Goal: Information Seeking & Learning: Find specific fact

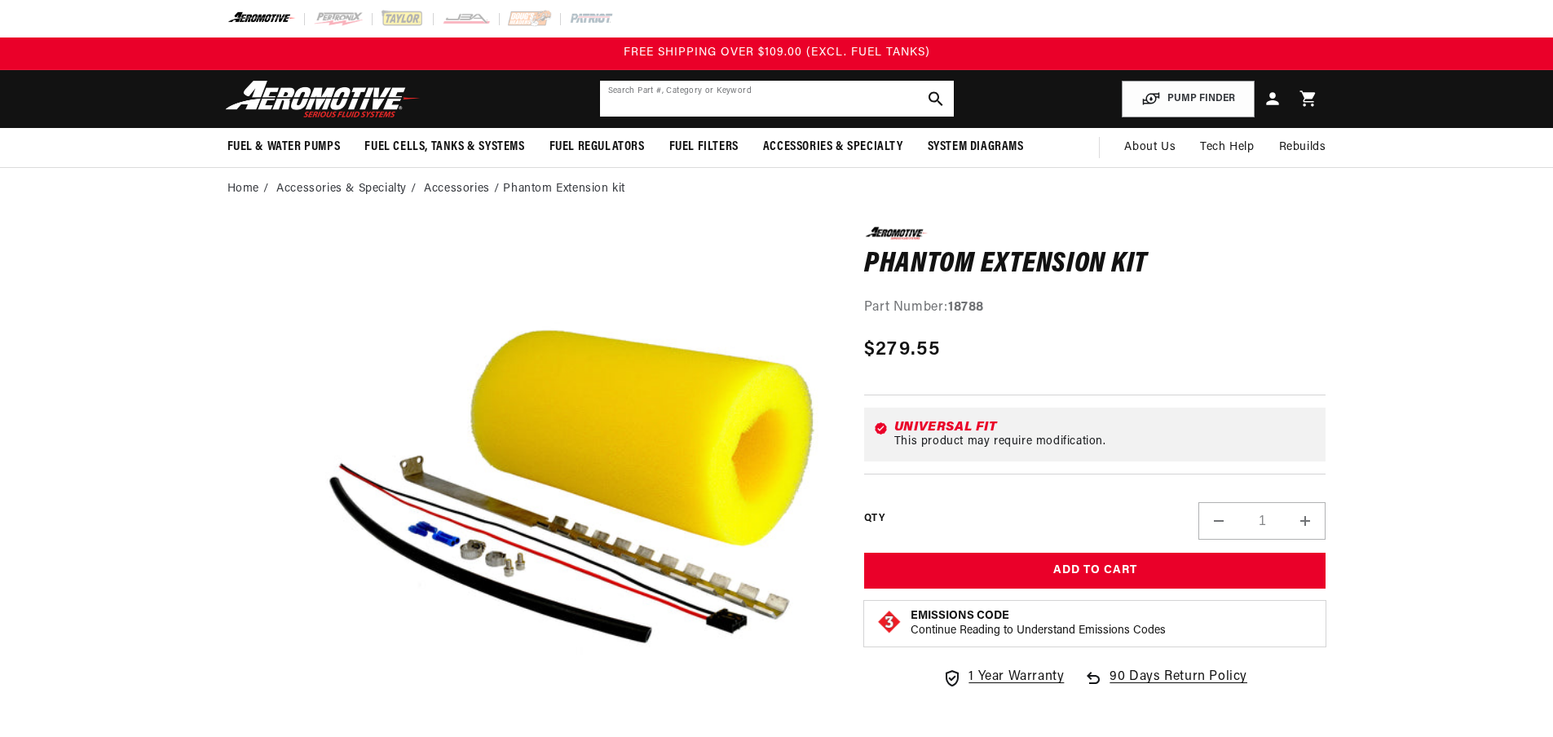
click at [706, 104] on input "text" at bounding box center [777, 99] width 354 height 36
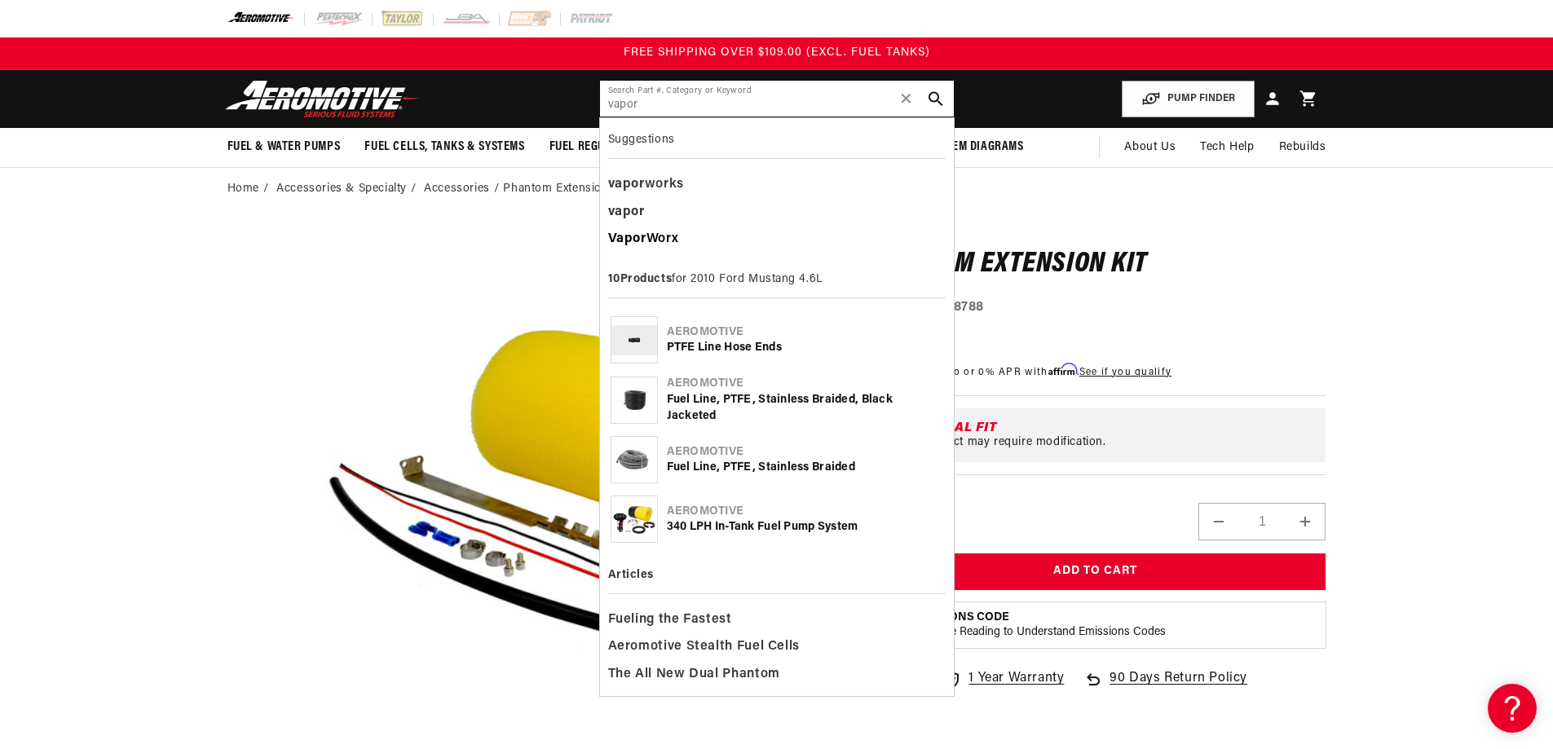
type input "vapor"
click at [645, 243] on b "Vapor" at bounding box center [627, 238] width 38 height 13
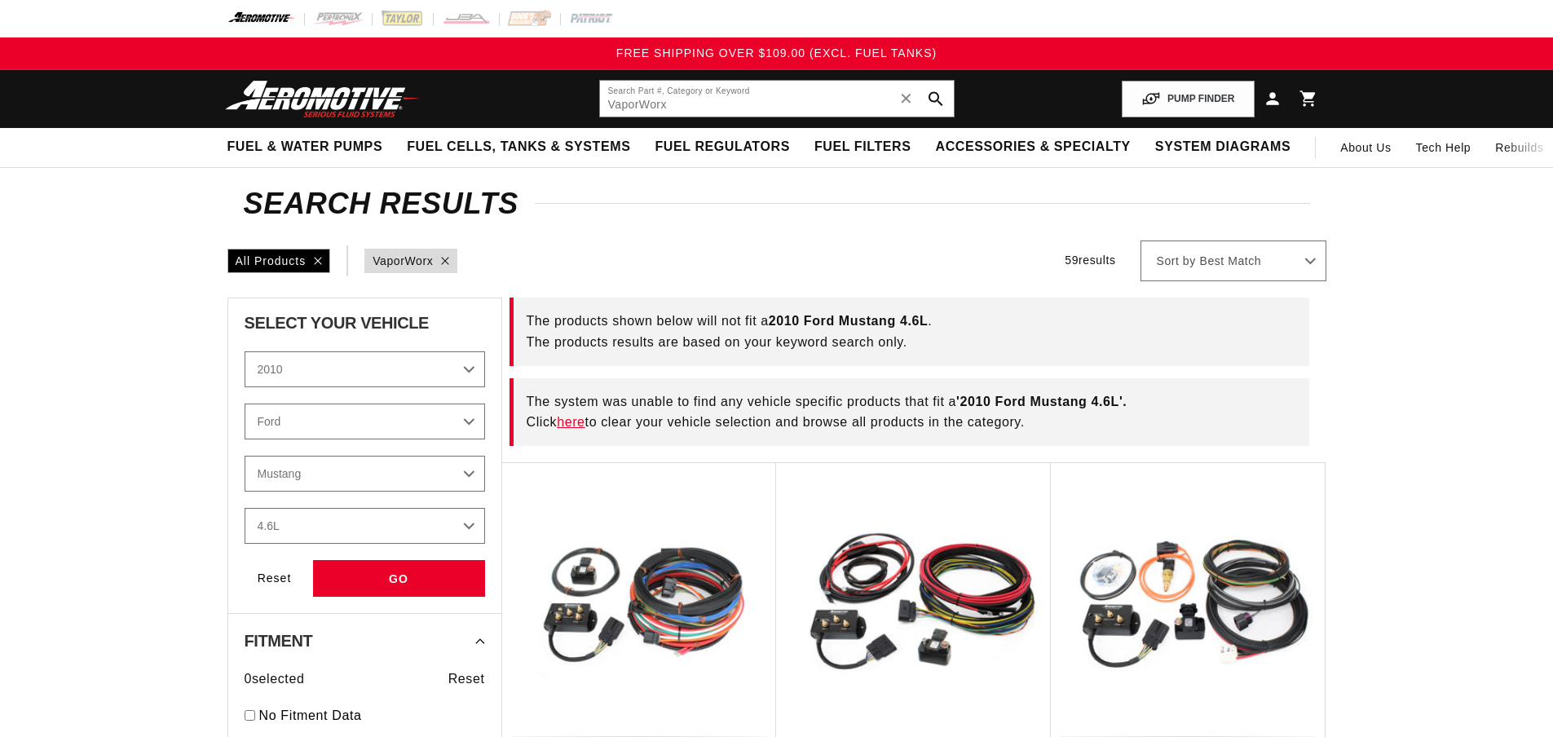
select select "2010"
select select "Ford"
select select "4.6L"
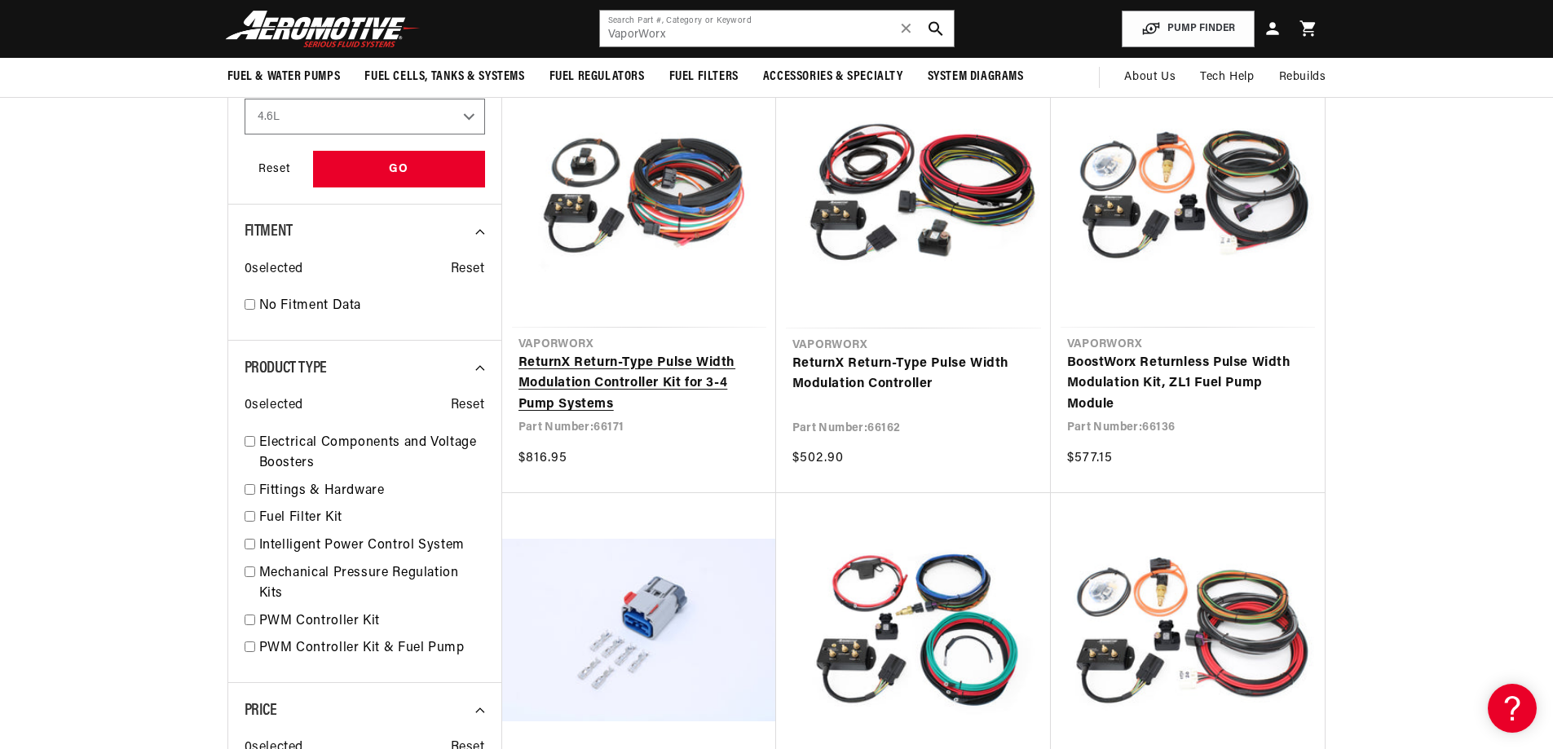
scroll to position [408, 0]
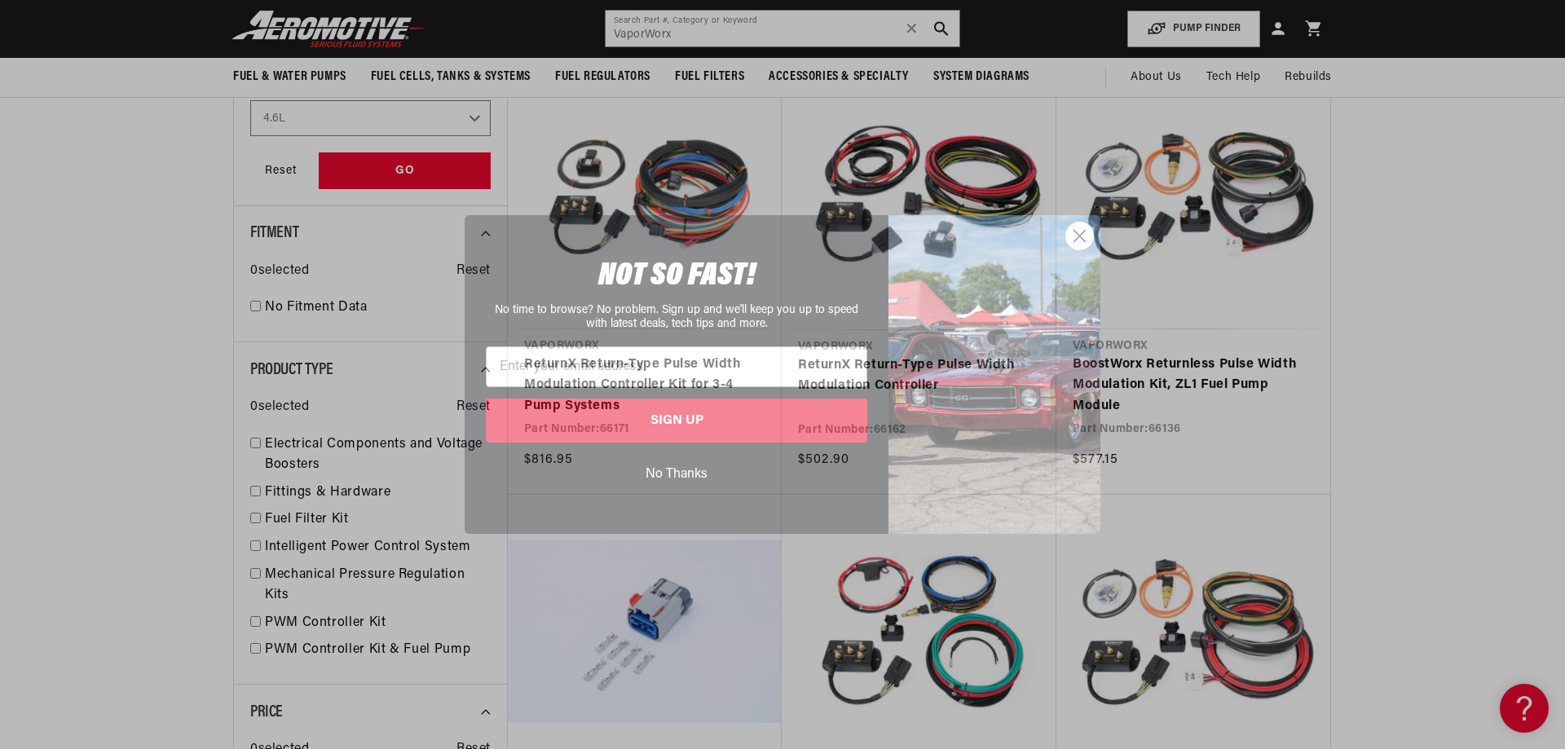
click at [1082, 242] on circle "Close dialog" at bounding box center [1079, 235] width 27 height 27
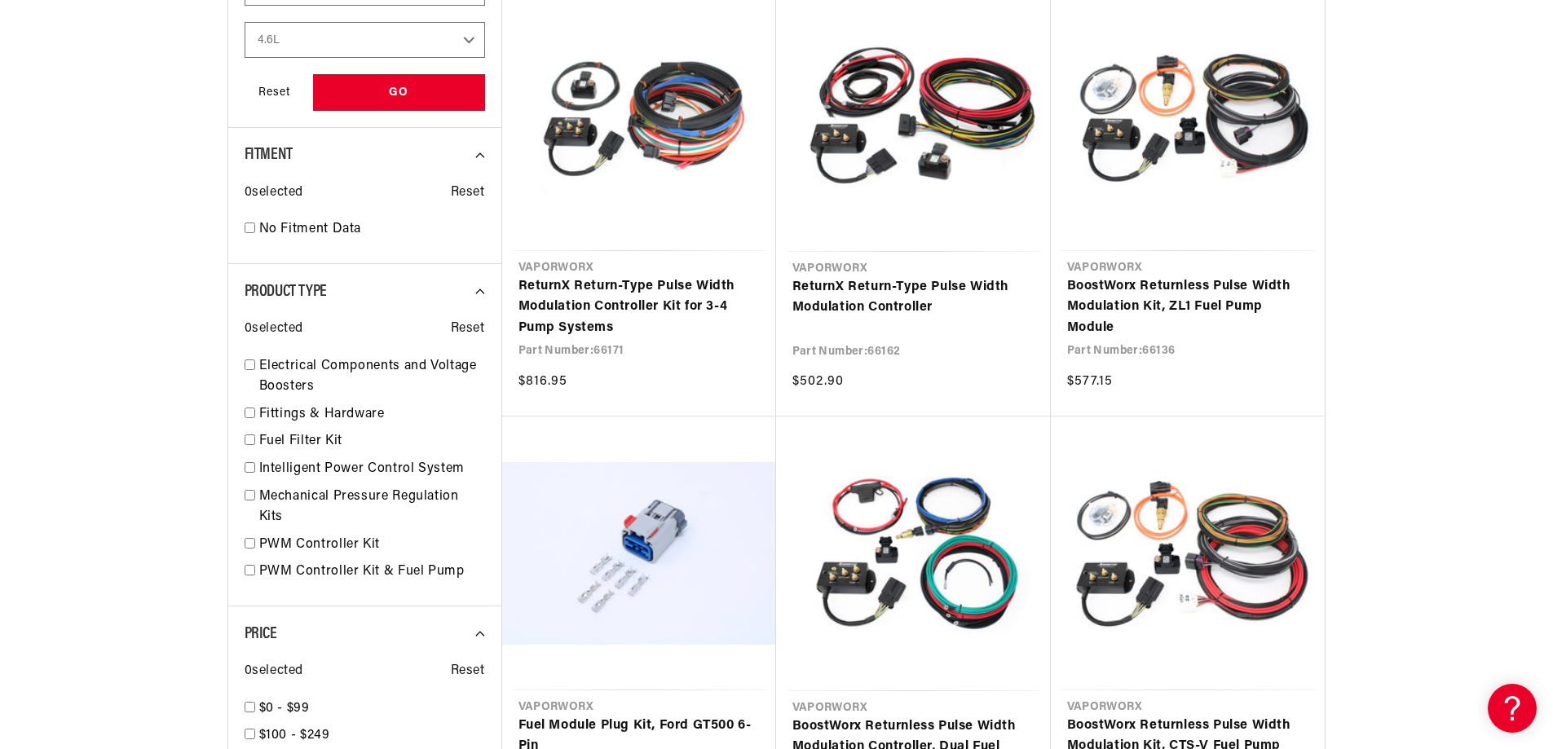
scroll to position [489, 0]
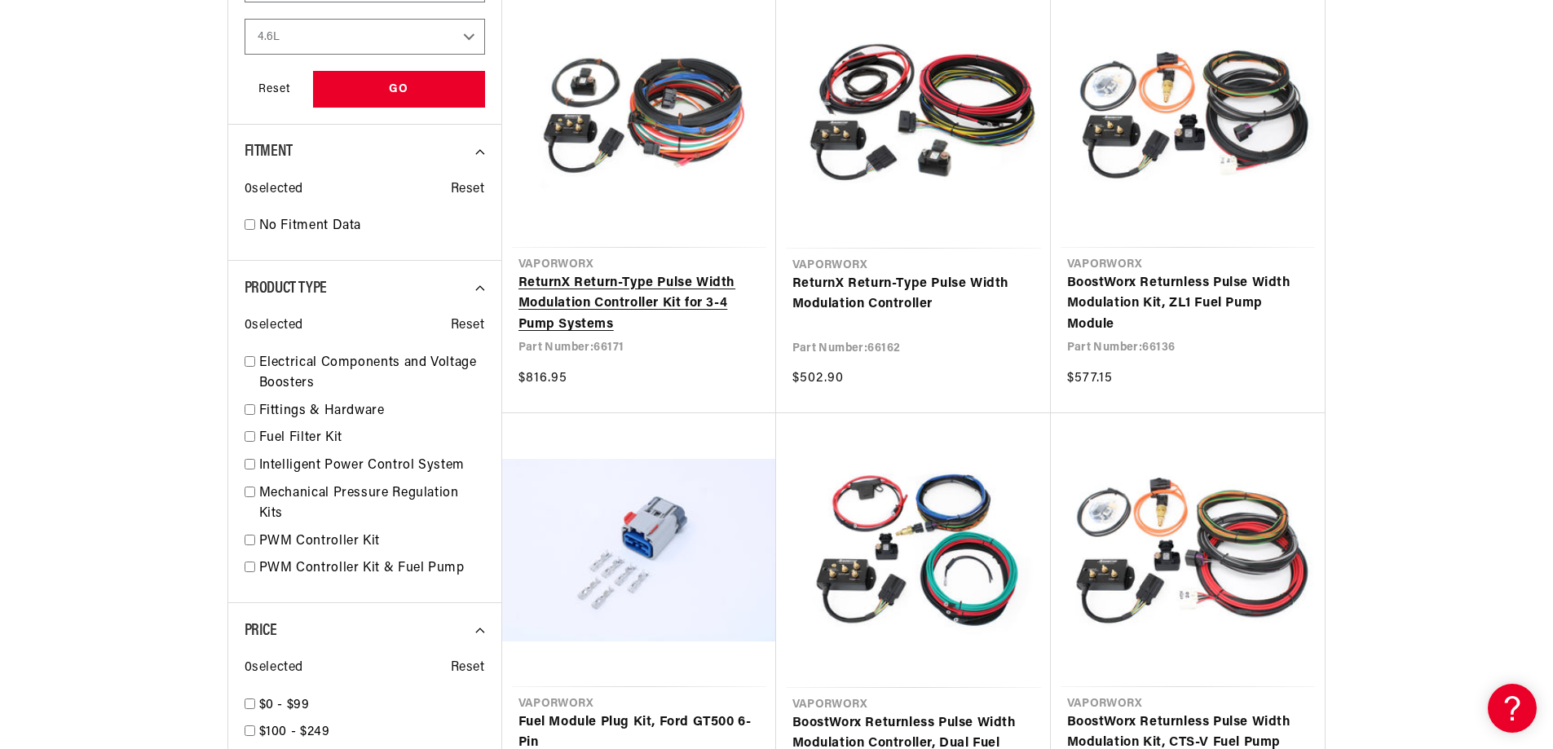
click at [645, 304] on link "ReturnX Return-Type Pulse Width Modulation Controller Kit for 3-4 Pump Systems" at bounding box center [638, 304] width 241 height 63
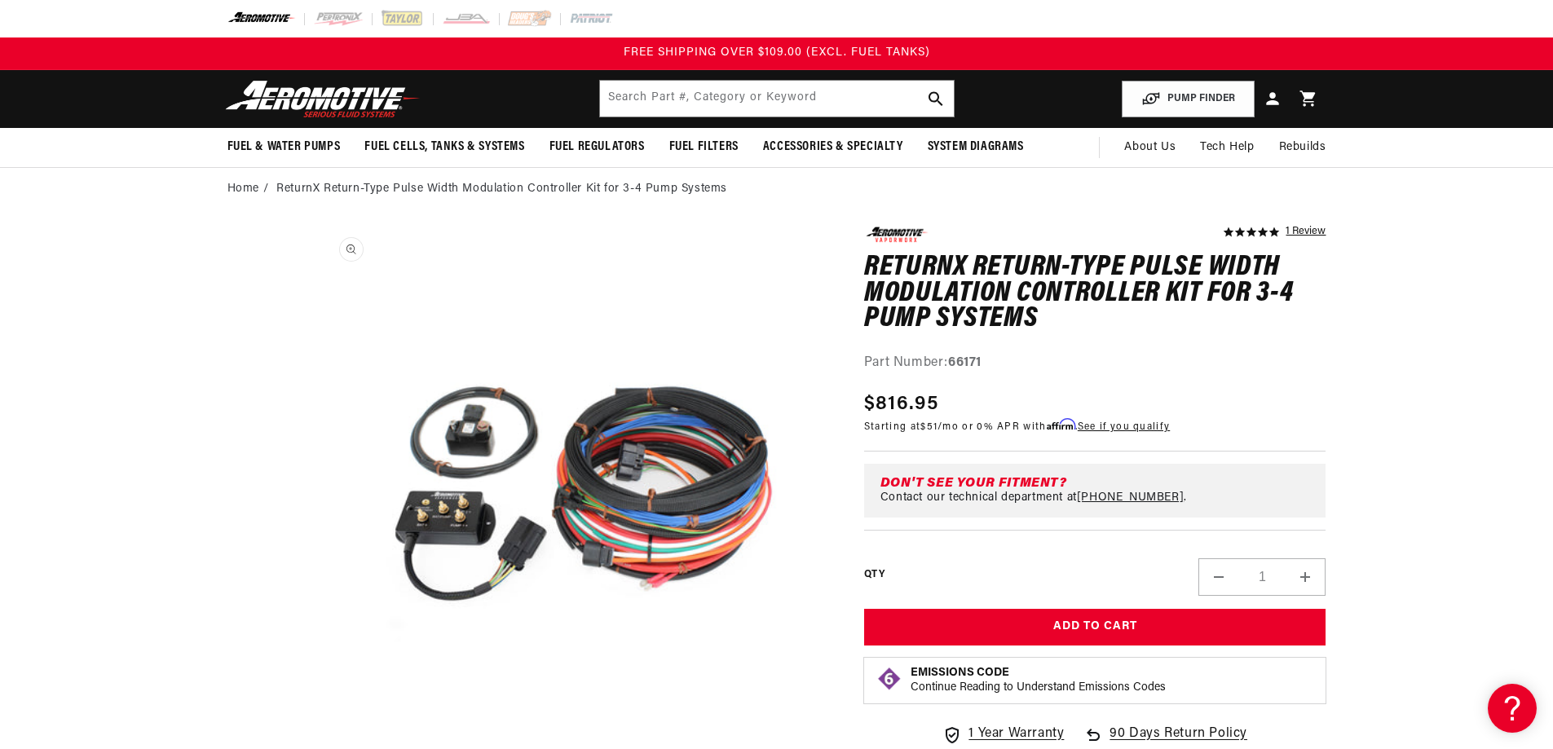
click at [317, 736] on button "Open media 1 in modal" at bounding box center [317, 742] width 0 height 0
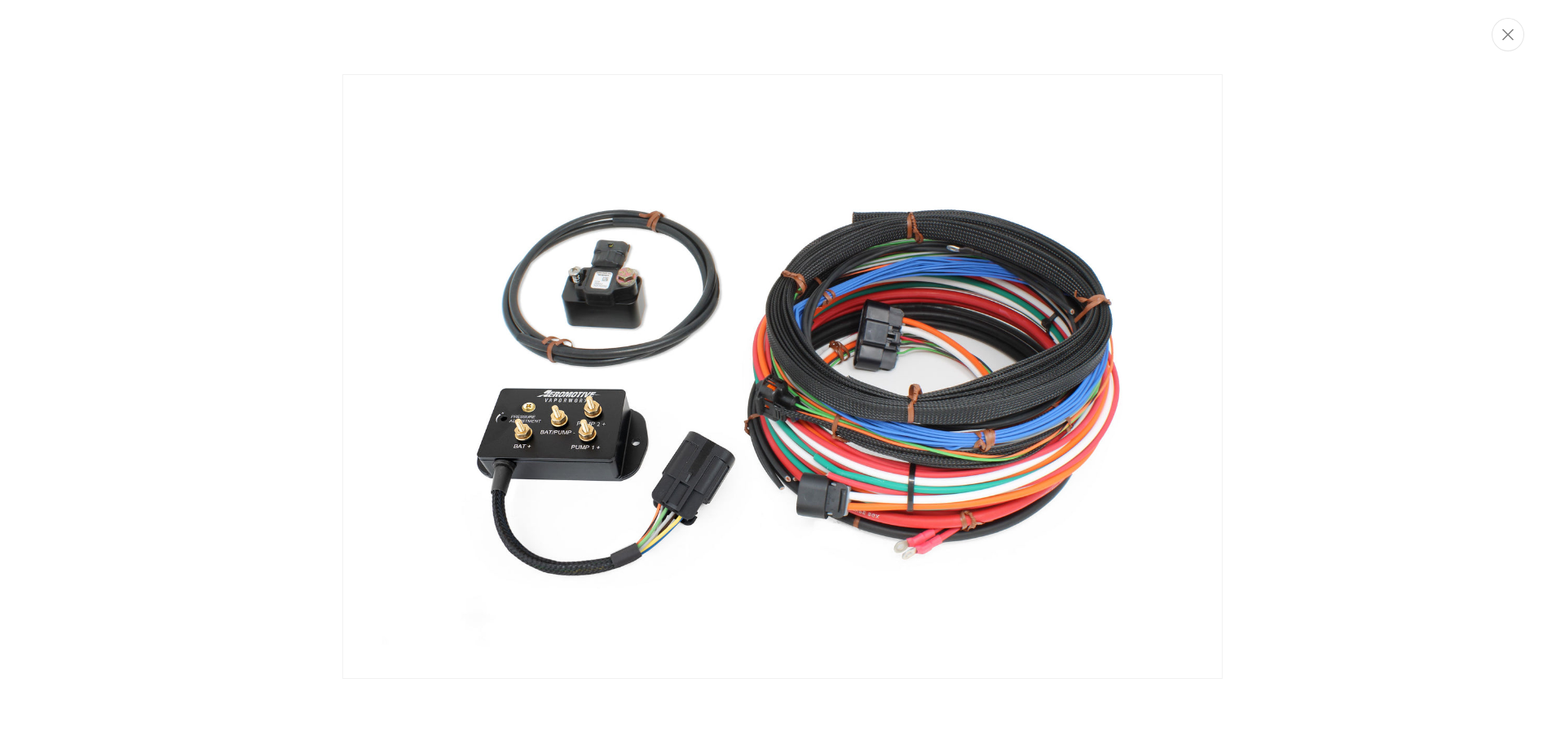
click at [549, 476] on img "Media gallery" at bounding box center [782, 376] width 880 height 604
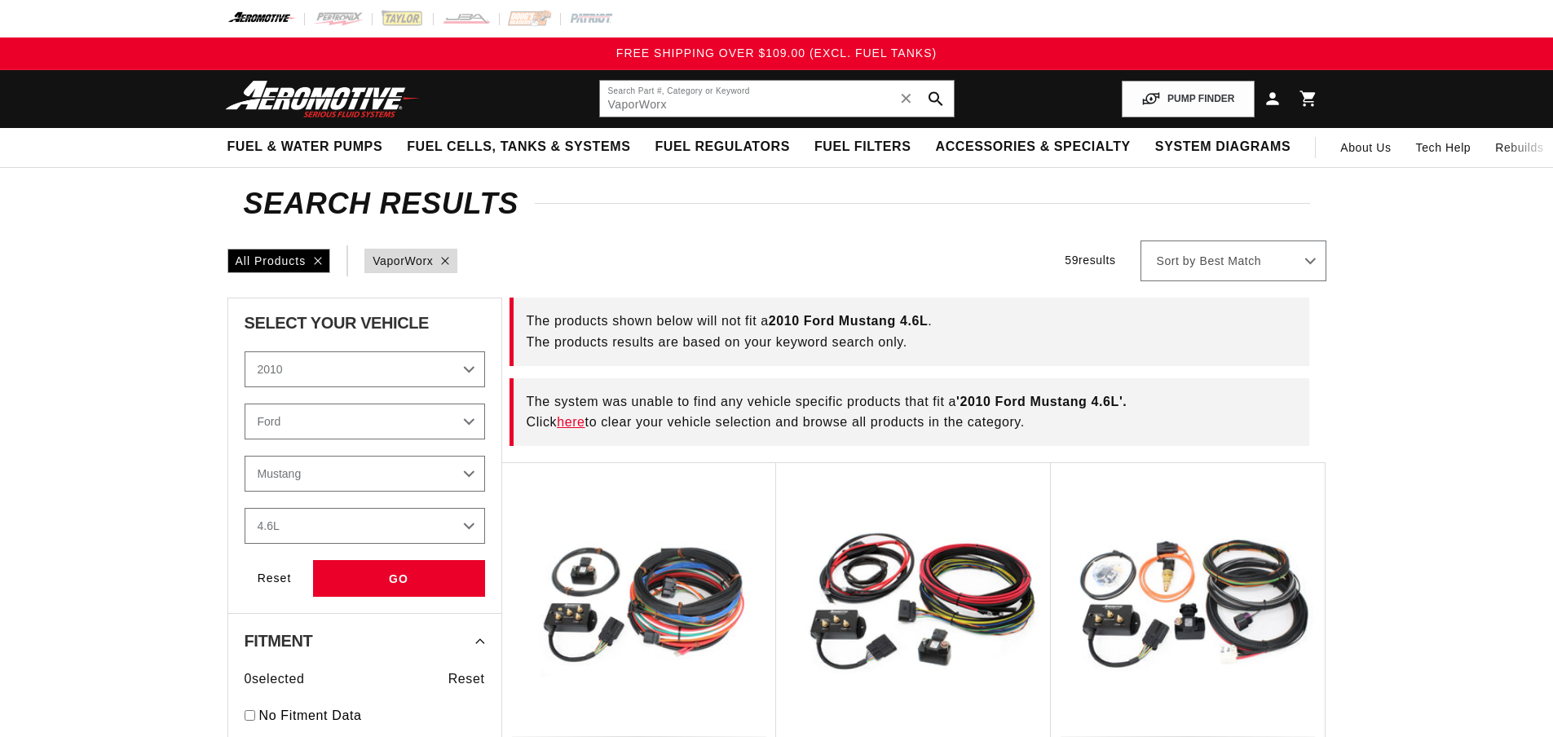
select select "2010"
select select "Ford"
select select "4.6L"
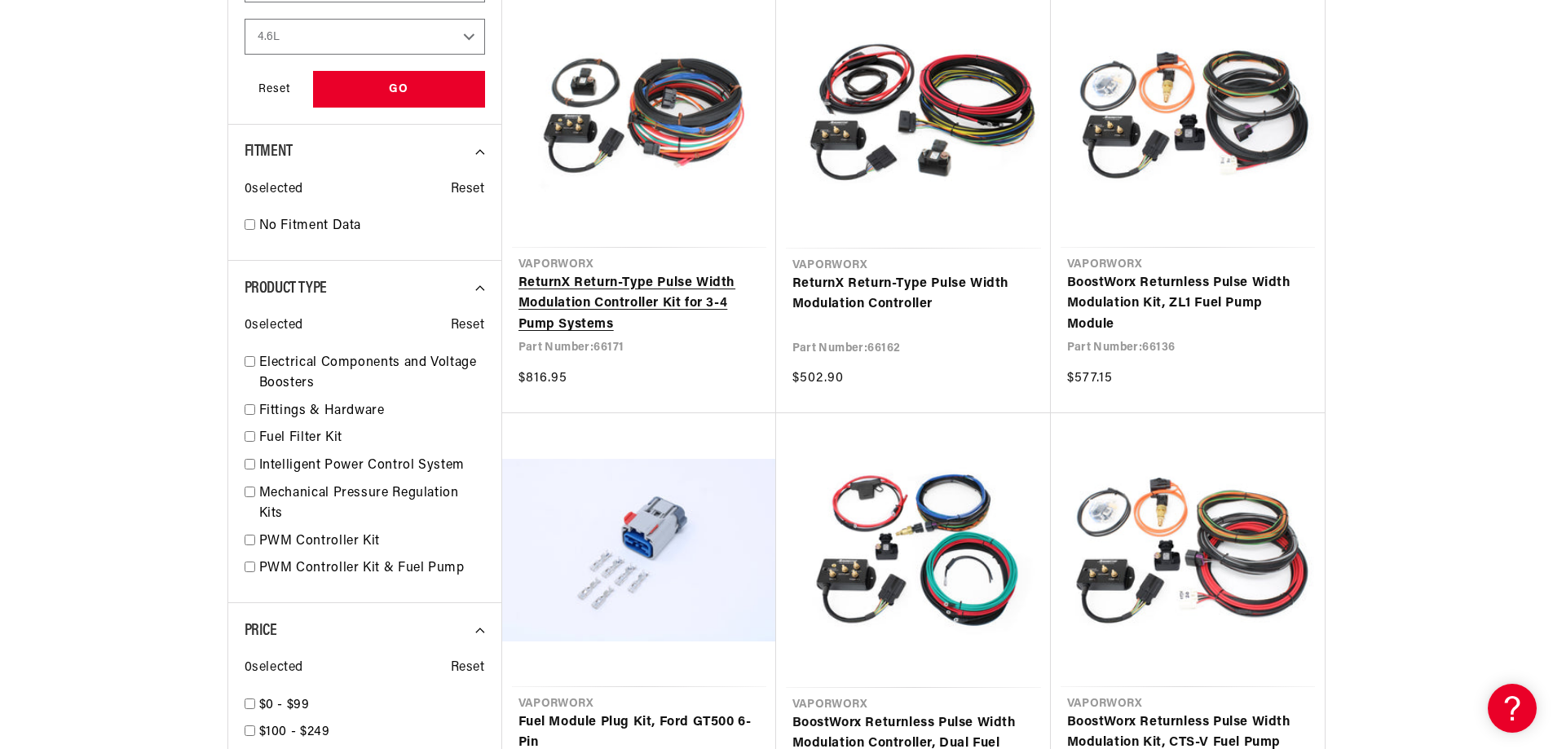
click at [623, 336] on link "ReturnX Return-Type Pulse Width Modulation Controller Kit for 3-4 Pump Systems" at bounding box center [638, 304] width 241 height 63
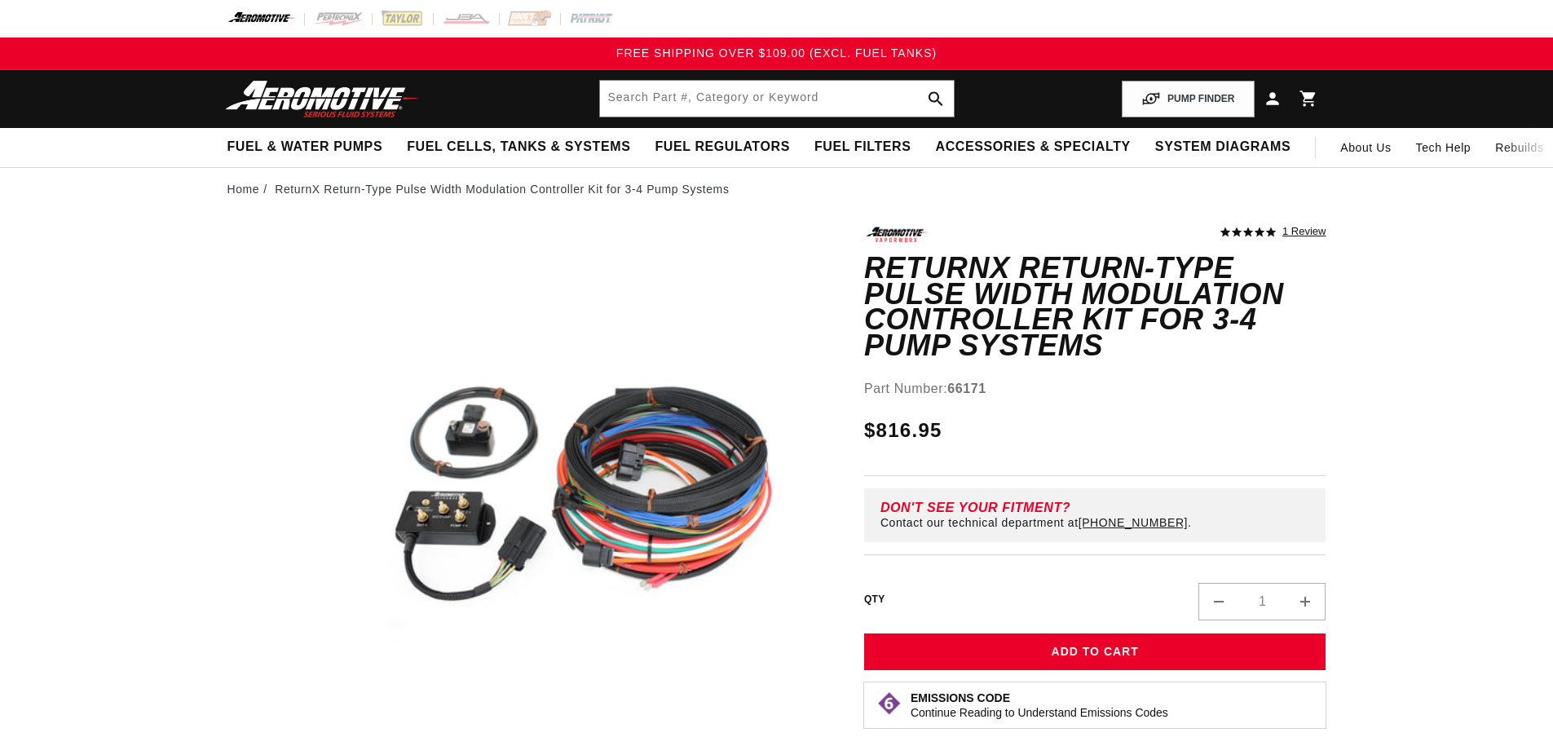
click at [975, 381] on strong "66171" at bounding box center [966, 388] width 39 height 14
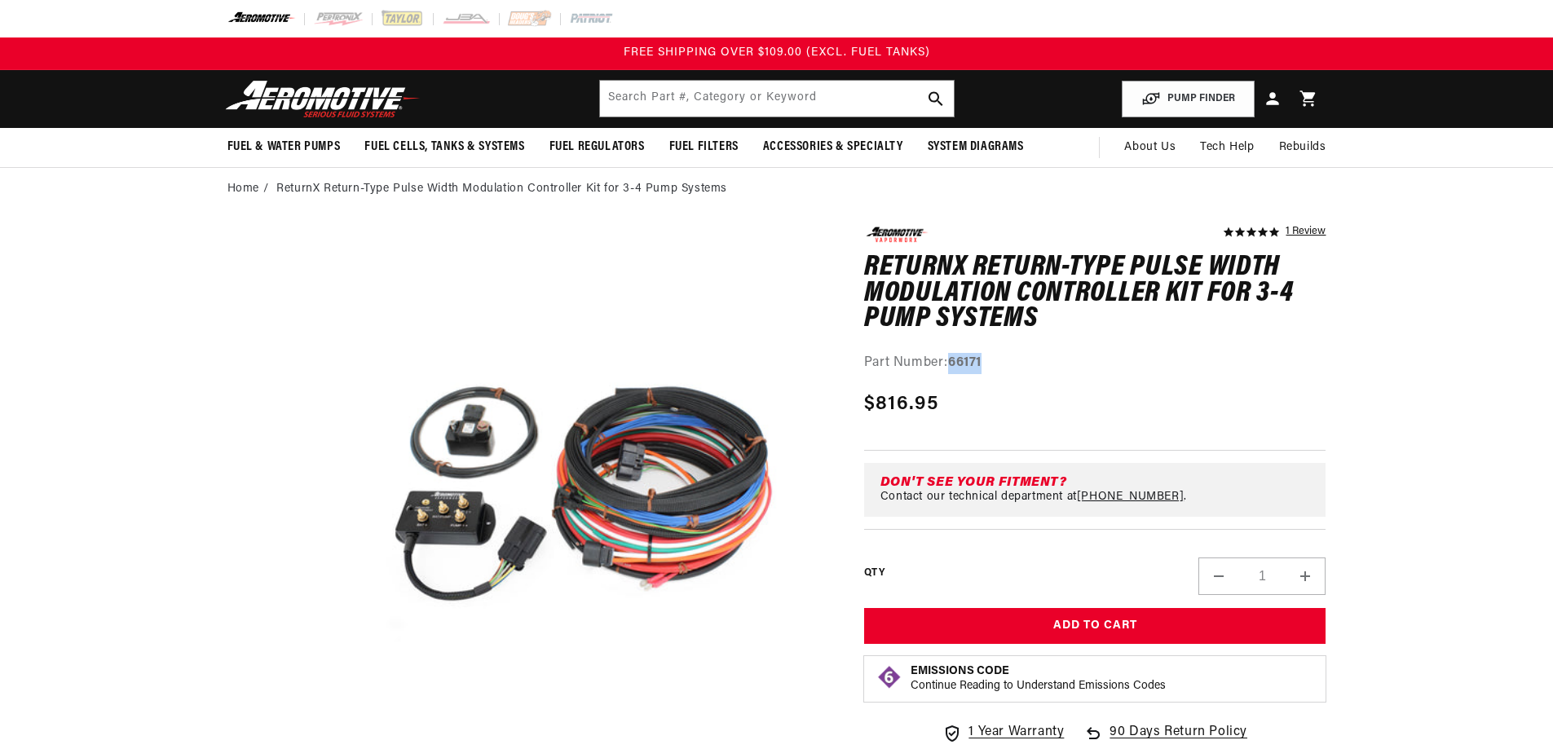
click at [975, 364] on strong "66171" at bounding box center [964, 362] width 33 height 13
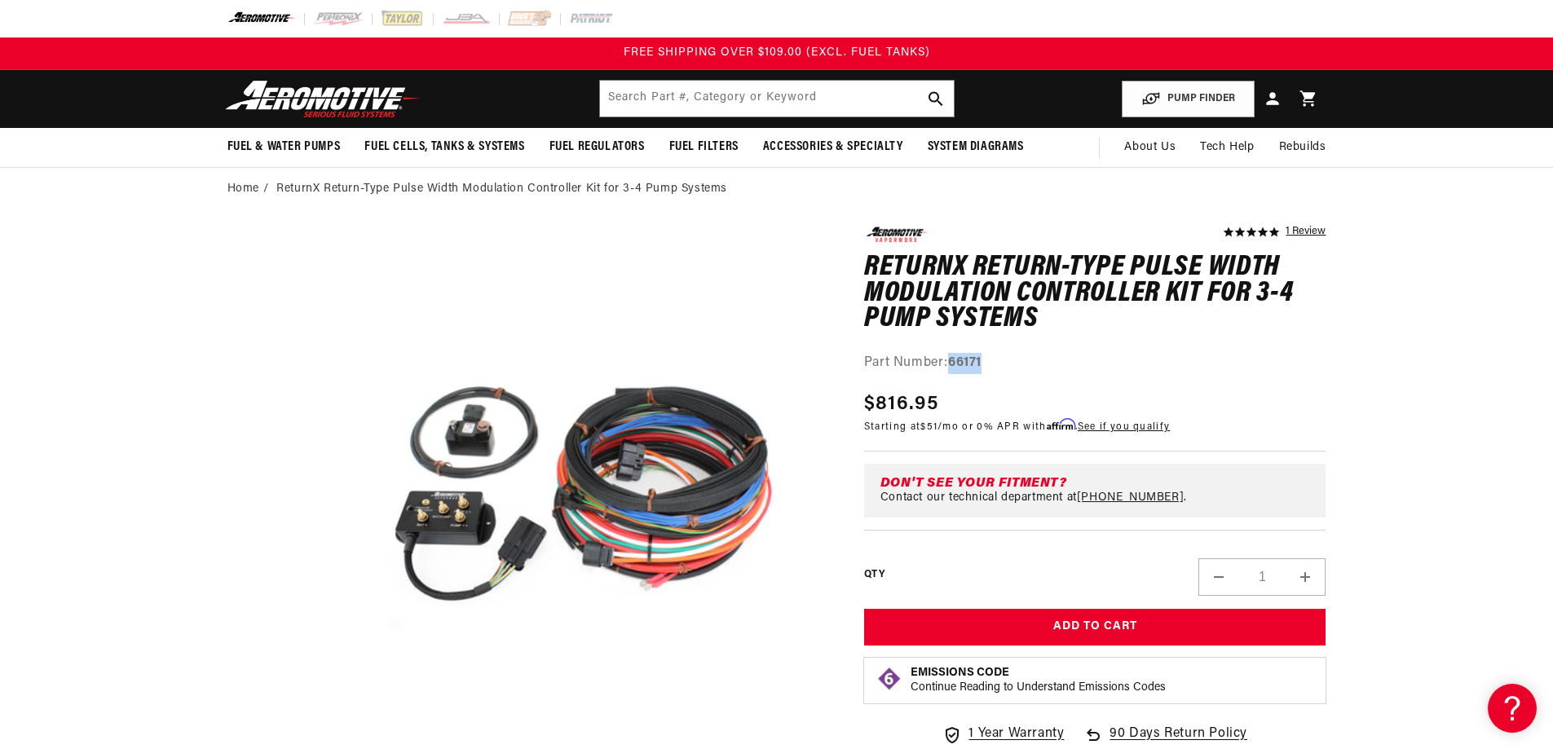
copy strong "66171"
